Goal: Find specific page/section: Find specific page/section

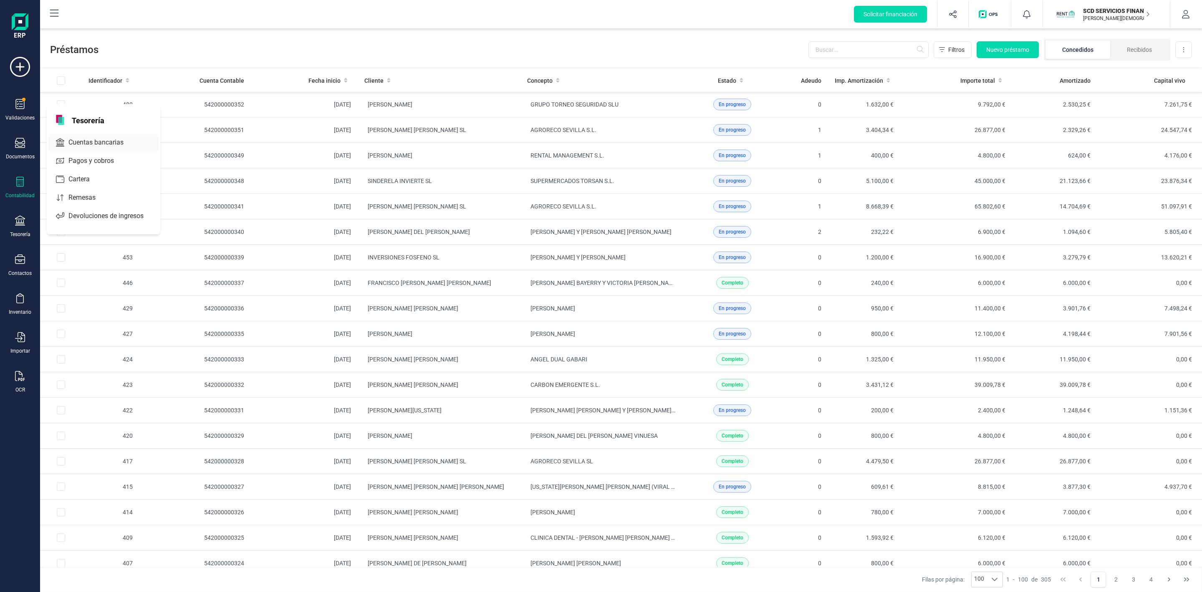
click at [81, 140] on span "Cuentas bancarias" at bounding box center [101, 142] width 73 height 10
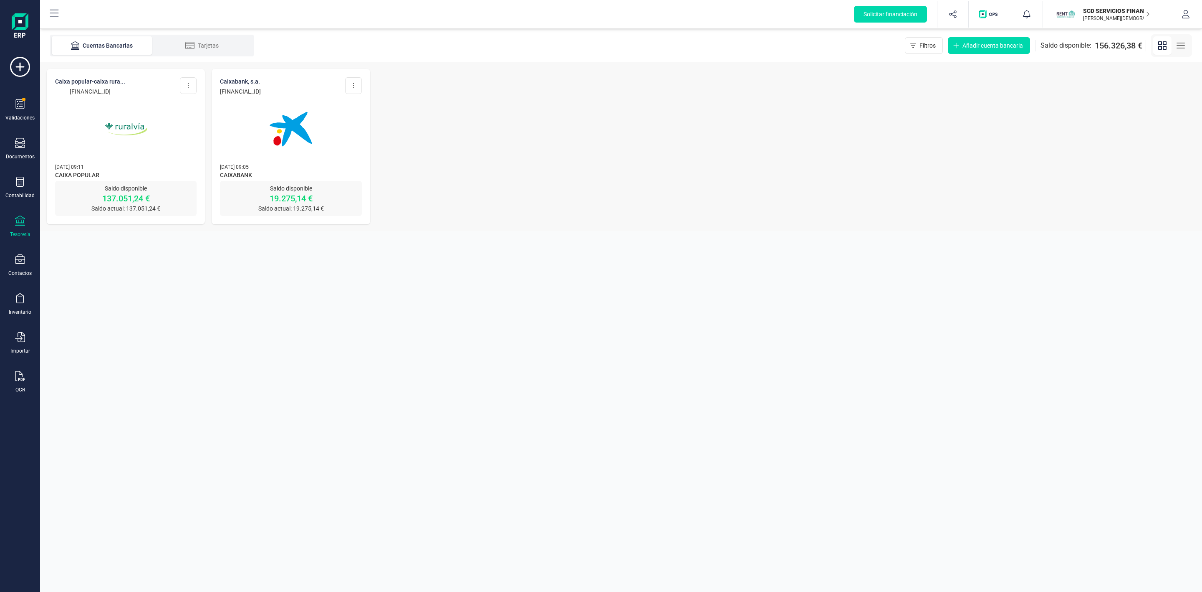
click at [137, 119] on img at bounding box center [126, 129] width 70 height 70
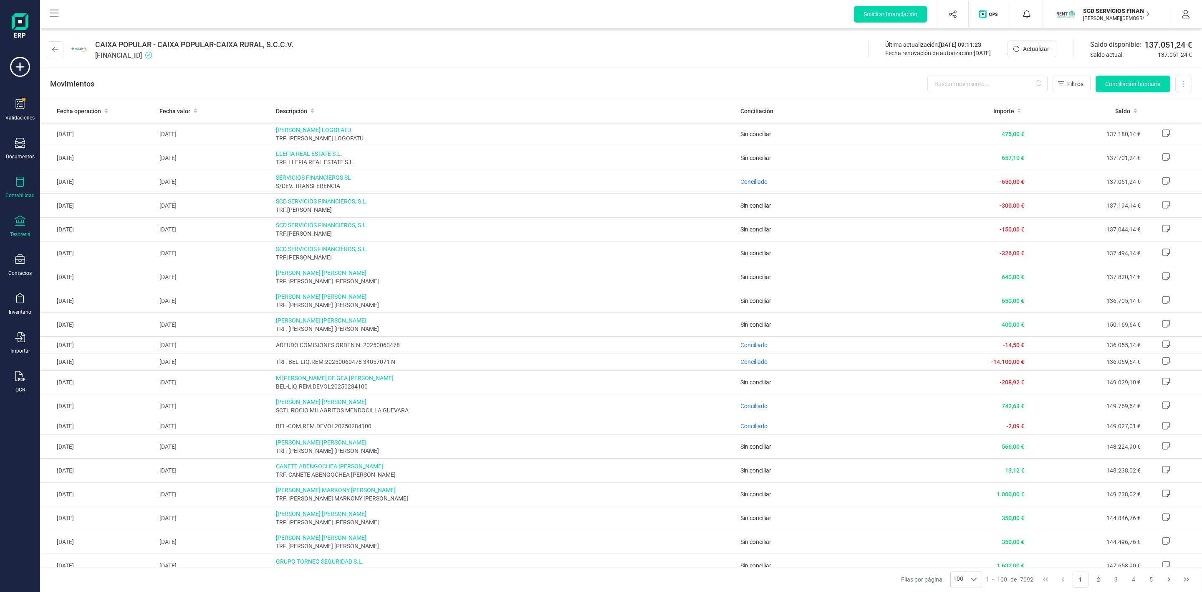
click at [15, 177] on icon at bounding box center [20, 182] width 10 height 10
click at [73, 217] on span "Préstamos" at bounding box center [90, 214] width 50 height 10
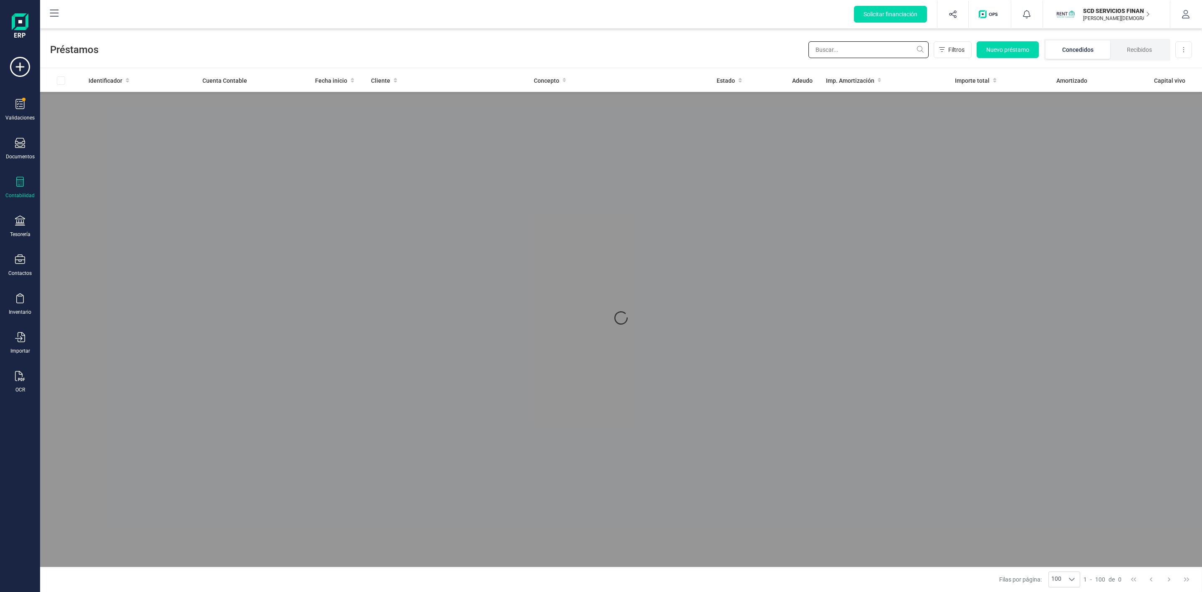
click at [882, 51] on input "text" at bounding box center [869, 49] width 120 height 17
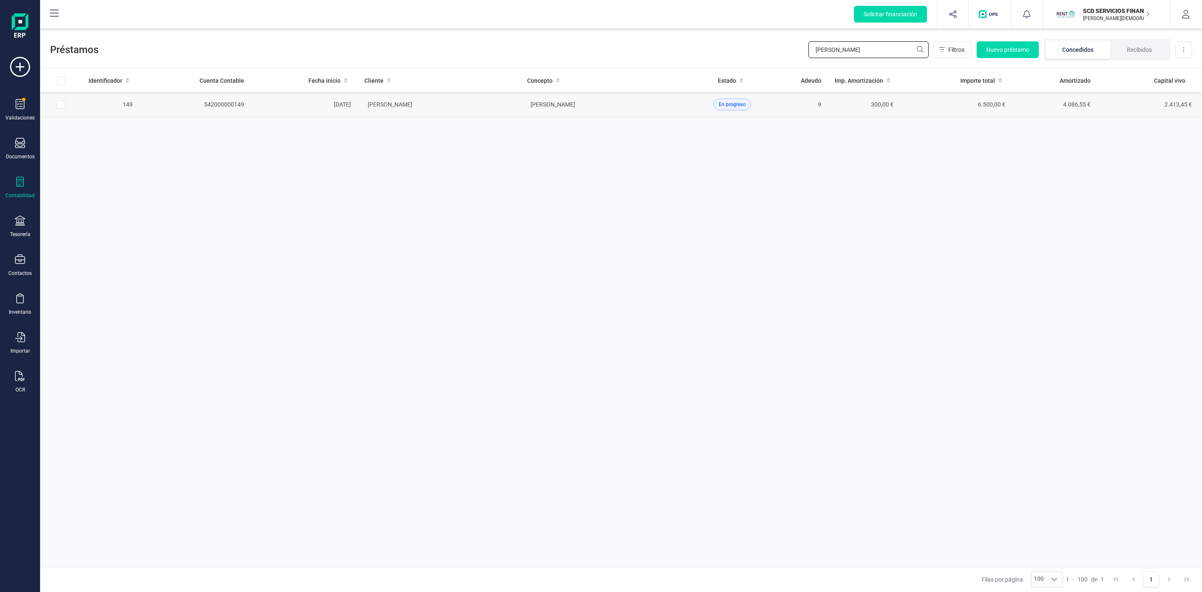
type input "[PERSON_NAME]"
click at [485, 108] on td "[PERSON_NAME]" at bounding box center [439, 104] width 163 height 25
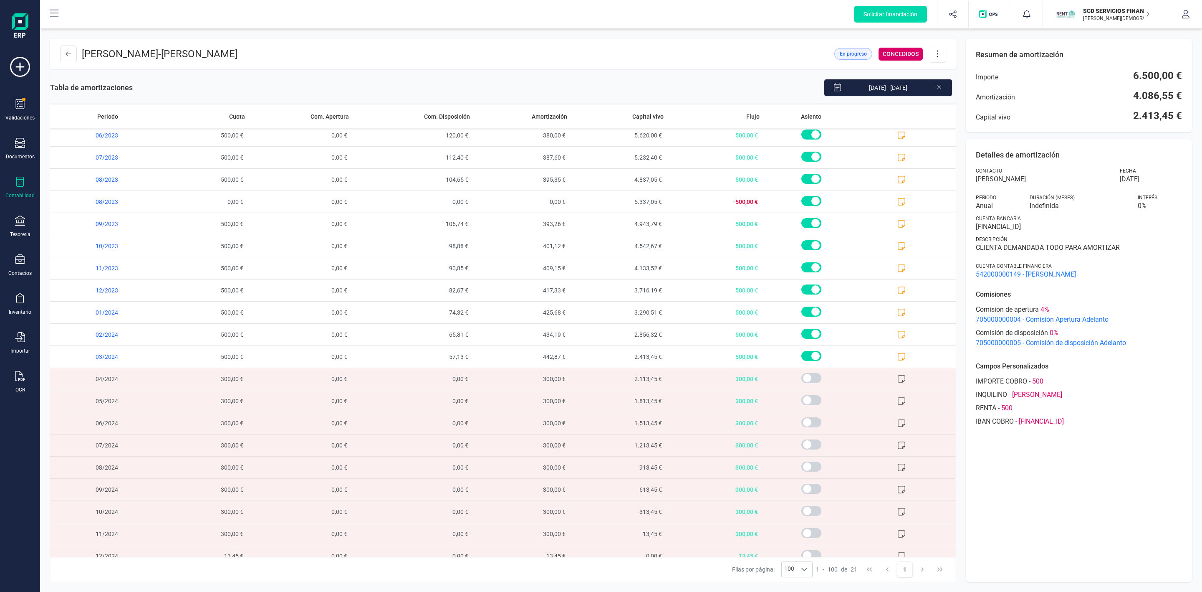
scroll to position [39, 0]
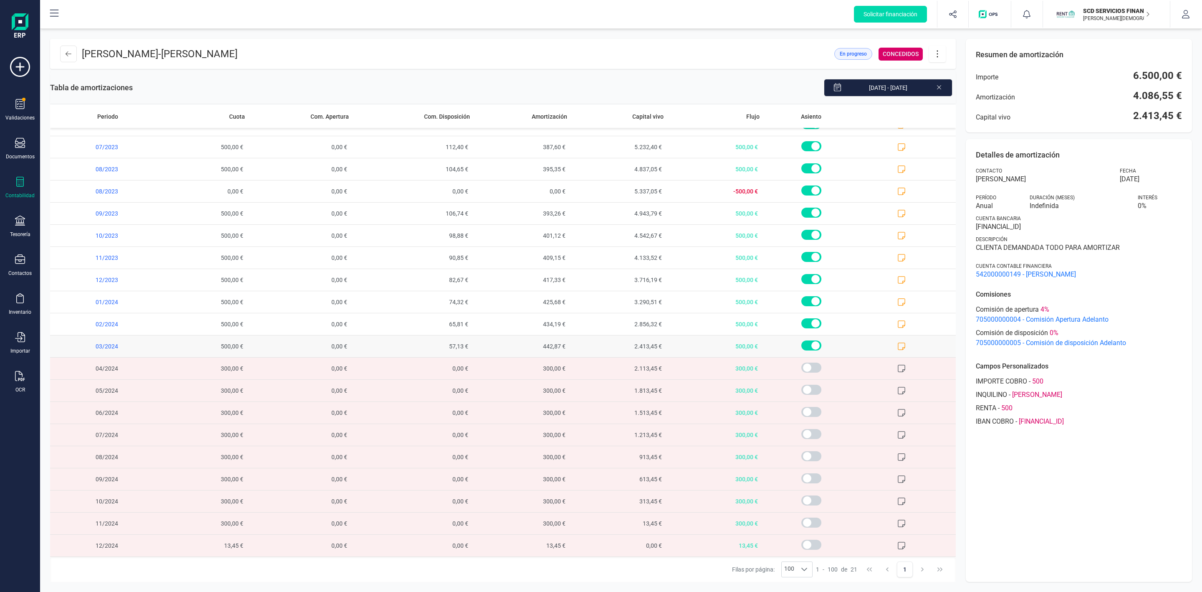
click at [898, 344] on icon at bounding box center [902, 346] width 8 height 8
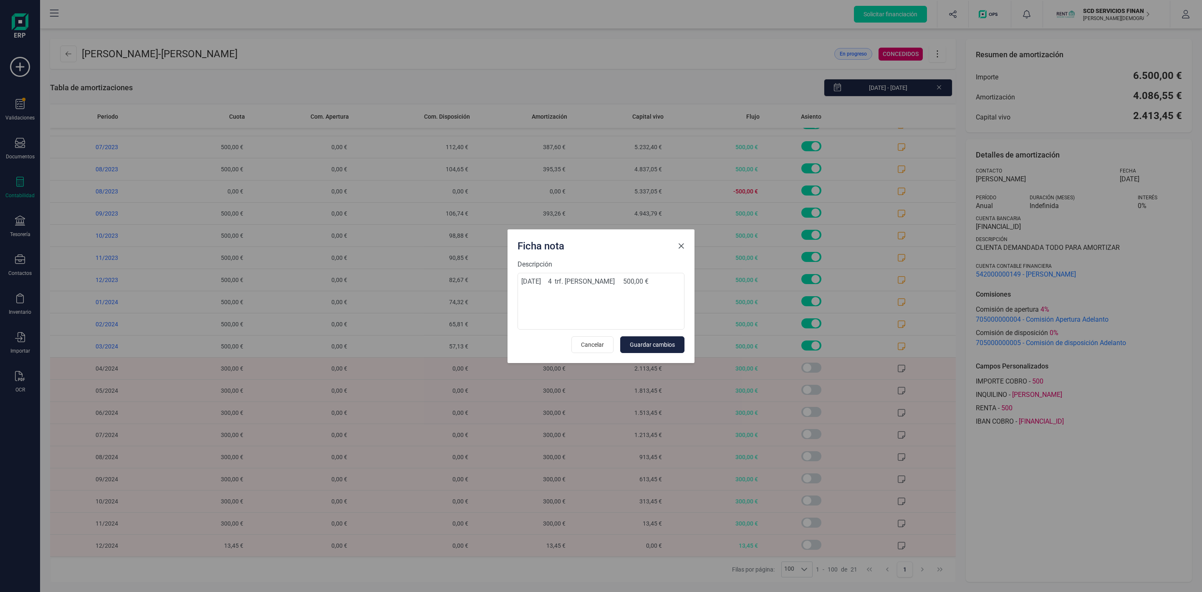
click at [680, 241] on button "Close" at bounding box center [681, 245] width 13 height 13
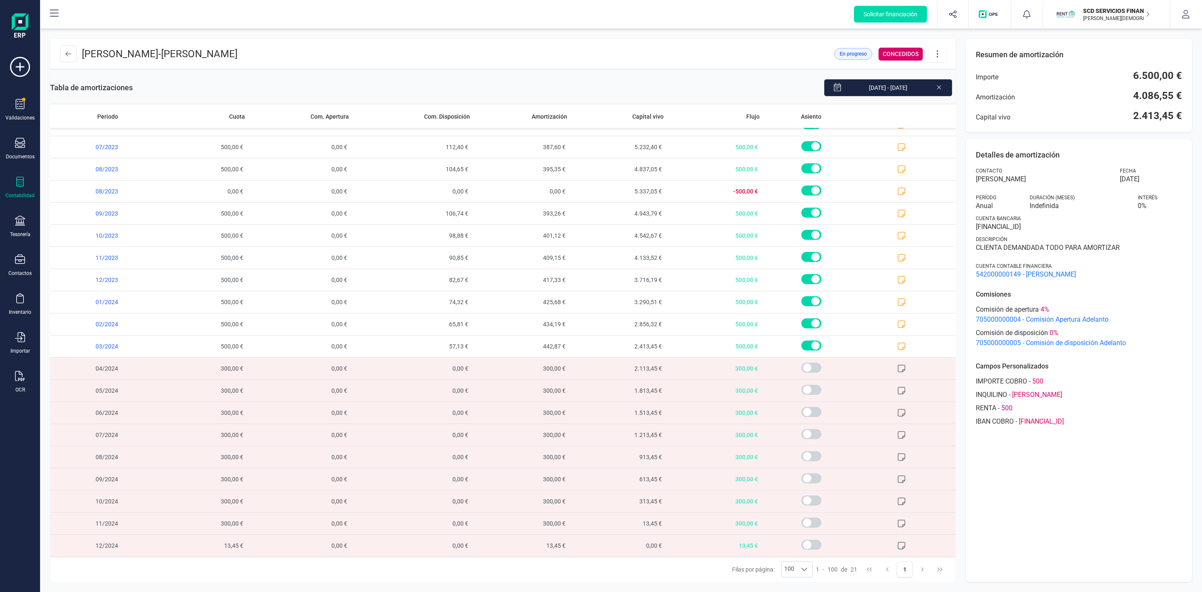
click at [1102, 487] on div "Detalles de amortización Contacto [PERSON_NAME] Fecha [DATE] Período Anual Dura…" at bounding box center [1079, 360] width 226 height 442
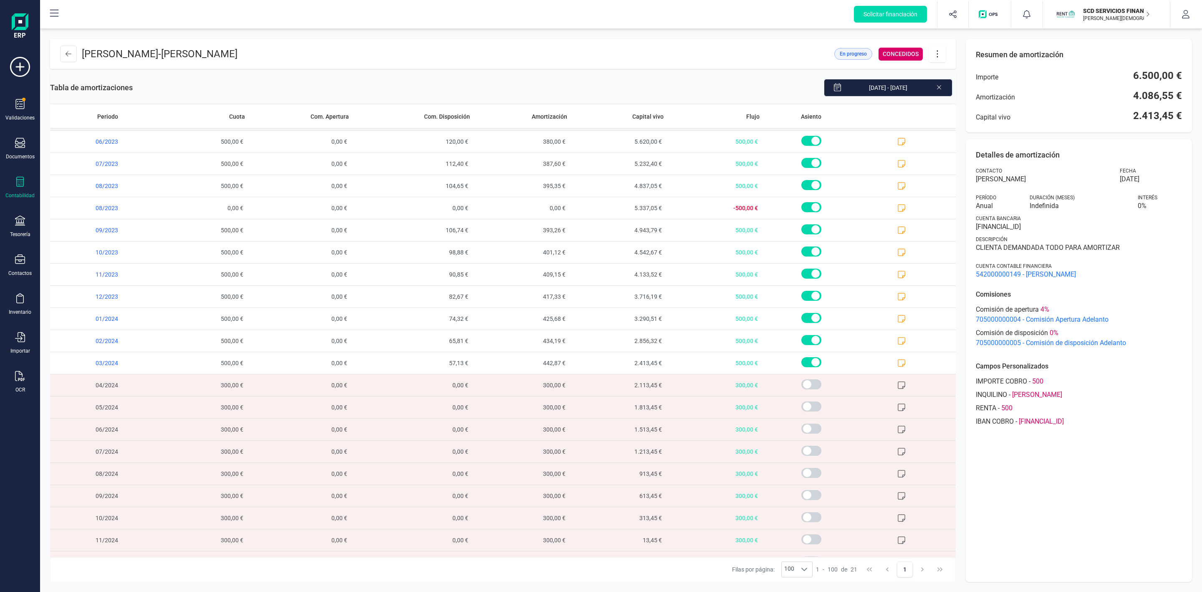
scroll to position [0, 0]
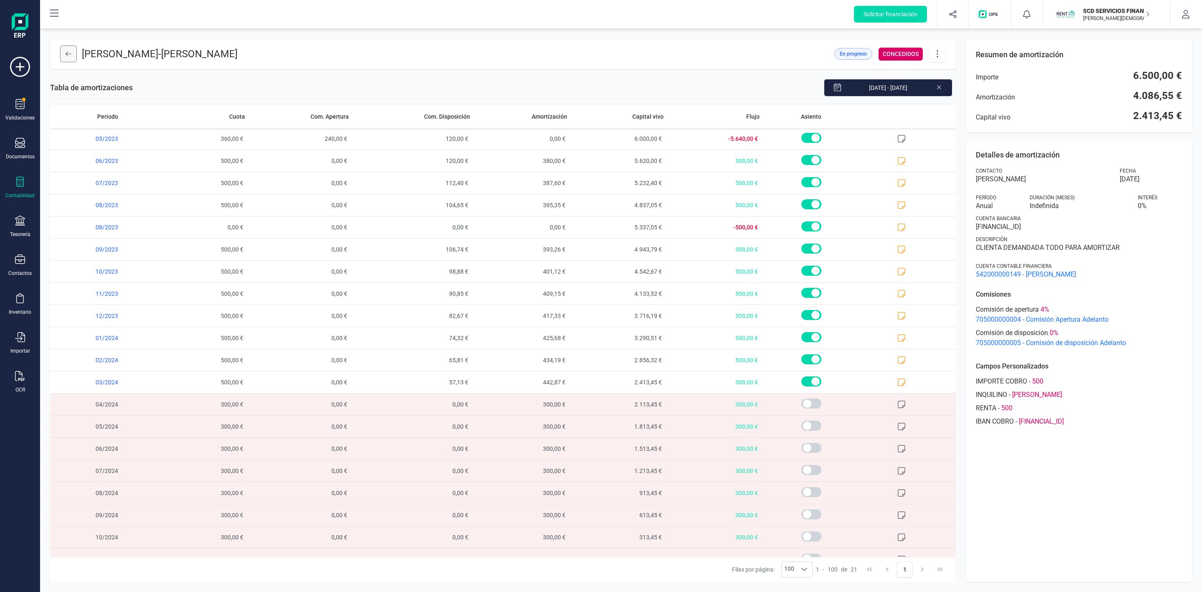
click at [73, 50] on button at bounding box center [68, 54] width 17 height 17
